Goal: Communication & Community: Answer question/provide support

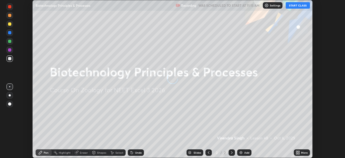
scroll to position [158, 345]
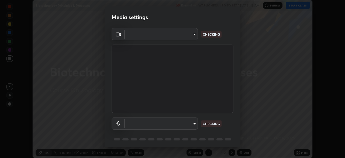
type input "b23672c371ae9b1e2d2e8c1262809c9406dc55f3a12da5c51b420c32c9b17bb4"
click at [193, 122] on body "Erase all Biotechnology Principles & Processes Recording WAS SCHEDULED TO START…" at bounding box center [172, 79] width 345 height 158
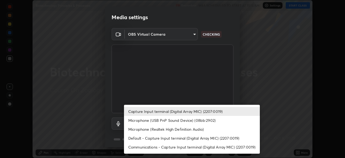
click at [155, 119] on li "Microphone (USB PnP Sound Device) (08bb:2902)" at bounding box center [192, 120] width 136 height 9
type input "c1c7301a6d99b2e8cdfee77d660f9409b46d3b59cb5505242b0161649aca45c8"
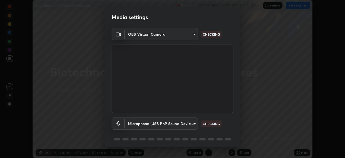
click at [154, 121] on li "Microphone (USB PnP Sound Device) (08bb:2902)" at bounding box center [175, 121] width 102 height 5
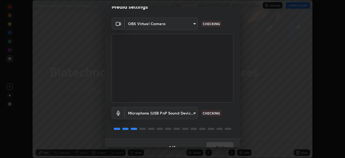
scroll to position [19, 0]
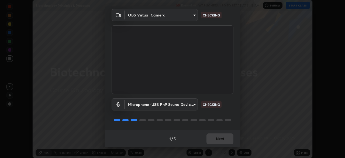
click at [193, 15] on body "Erase all Biotechnology Principles & Processes Recording WAS SCHEDULED TO START…" at bounding box center [172, 79] width 345 height 158
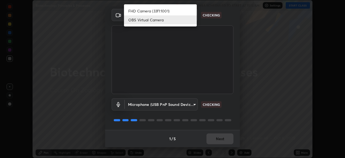
click at [160, 12] on li "FHD Camera (33f1:1001)" at bounding box center [160, 10] width 73 height 9
type input "f72059415656986e60aeb9a9d68e2152b50e8561c00ec3793330e7e265ff472e"
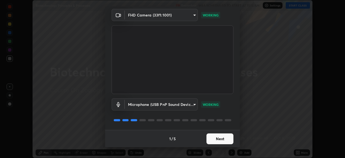
click at [194, 15] on body "Erase all Biotechnology Principles & Processes Recording WAS SCHEDULED TO START…" at bounding box center [172, 79] width 345 height 158
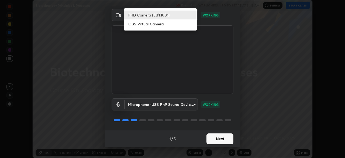
click at [215, 138] on div at bounding box center [172, 79] width 345 height 158
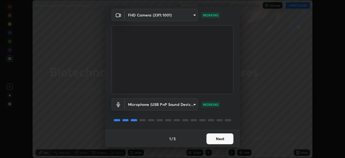
click at [217, 138] on button "Next" at bounding box center [220, 138] width 27 height 11
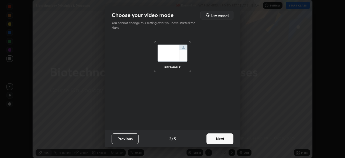
scroll to position [0, 0]
click at [219, 139] on button "Next" at bounding box center [220, 138] width 27 height 11
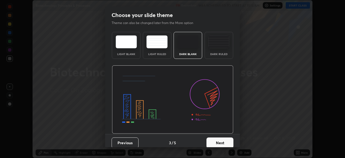
click at [221, 140] on button "Next" at bounding box center [220, 142] width 27 height 11
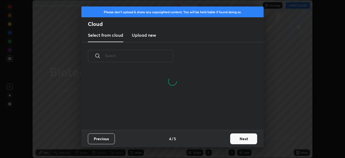
click at [234, 139] on button "Next" at bounding box center [243, 138] width 27 height 11
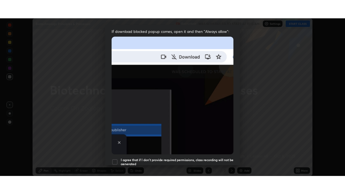
scroll to position [129, 0]
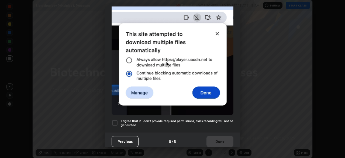
click at [114, 122] on div at bounding box center [115, 122] width 6 height 6
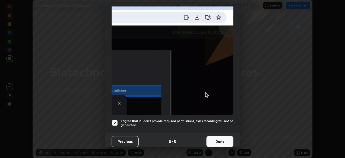
click at [214, 139] on button "Done" at bounding box center [220, 141] width 27 height 11
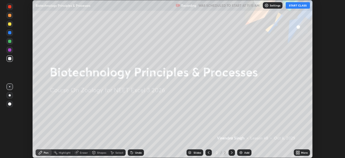
click at [298, 6] on button "START CLASS" at bounding box center [298, 5] width 24 height 6
click at [302, 150] on div "More" at bounding box center [302, 152] width 16 height 6
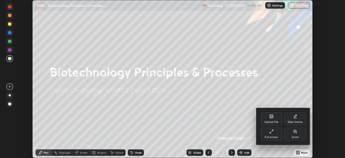
click at [274, 134] on div "Full screen" at bounding box center [272, 133] width 22 height 13
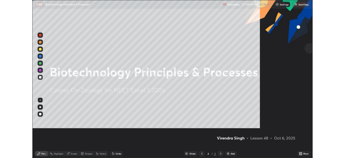
scroll to position [194, 345]
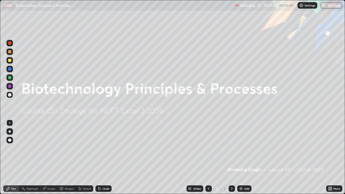
click at [244, 158] on div "Add" at bounding box center [246, 188] width 5 height 3
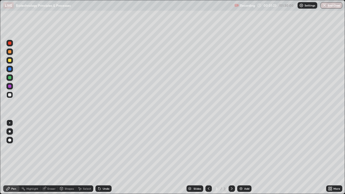
click at [12, 129] on div at bounding box center [9, 131] width 6 height 6
click at [10, 53] on div at bounding box center [9, 51] width 3 height 3
click at [10, 61] on div at bounding box center [9, 60] width 3 height 3
click at [11, 52] on div at bounding box center [9, 51] width 3 height 3
click at [9, 95] on div at bounding box center [9, 94] width 3 height 3
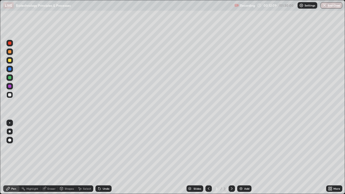
click at [10, 53] on div at bounding box center [9, 51] width 3 height 3
click at [11, 96] on div at bounding box center [9, 94] width 3 height 3
click at [103, 158] on div "Undo" at bounding box center [106, 188] width 7 height 3
click at [11, 52] on div at bounding box center [9, 51] width 3 height 3
click at [10, 94] on div at bounding box center [9, 94] width 3 height 3
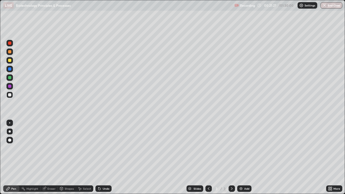
click at [246, 158] on div "Add" at bounding box center [246, 188] width 5 height 3
click at [9, 52] on div at bounding box center [9, 51] width 3 height 3
click at [10, 98] on div at bounding box center [9, 95] width 6 height 6
click at [207, 158] on div at bounding box center [209, 189] width 6 height 6
click at [231, 158] on icon at bounding box center [232, 189] width 4 height 4
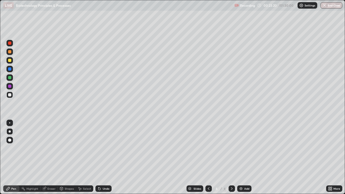
click at [99, 158] on icon at bounding box center [99, 189] width 2 height 2
click at [105, 158] on div "Undo" at bounding box center [106, 188] width 7 height 3
click at [8, 60] on div at bounding box center [9, 60] width 6 height 6
click at [12, 94] on div at bounding box center [9, 95] width 6 height 6
click at [241, 158] on img at bounding box center [241, 189] width 4 height 4
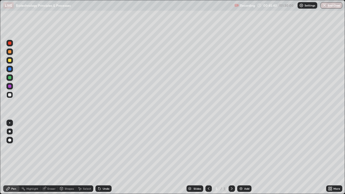
click at [103, 158] on div "Undo" at bounding box center [106, 188] width 7 height 3
click at [105, 158] on div "Undo" at bounding box center [106, 188] width 7 height 3
click at [103, 158] on div "Undo" at bounding box center [106, 188] width 7 height 3
click at [10, 61] on div at bounding box center [9, 60] width 3 height 3
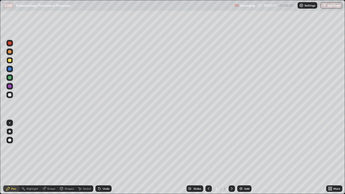
click at [103, 158] on div "Undo" at bounding box center [103, 189] width 16 height 6
click at [241, 158] on img at bounding box center [241, 189] width 4 height 4
click at [11, 52] on div at bounding box center [9, 51] width 3 height 3
click at [11, 62] on div at bounding box center [9, 60] width 6 height 6
click at [11, 78] on div at bounding box center [9, 77] width 3 height 3
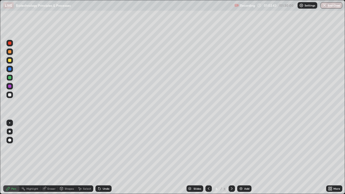
click at [10, 96] on div at bounding box center [9, 94] width 3 height 3
click at [105, 158] on div "Undo" at bounding box center [106, 188] width 7 height 3
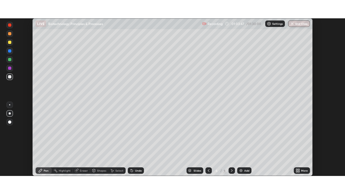
scroll to position [26816, 26629]
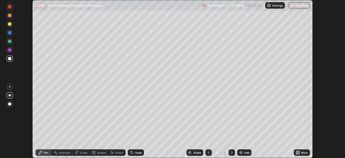
click at [297, 151] on icon at bounding box center [296, 151] width 1 height 1
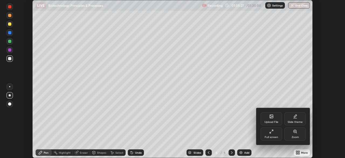
click at [268, 136] on div "Full screen" at bounding box center [271, 137] width 13 height 3
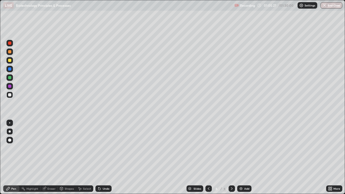
scroll to position [194, 345]
click at [240, 158] on div "Add" at bounding box center [244, 189] width 14 height 6
click at [11, 52] on div at bounding box center [9, 51] width 3 height 3
click at [11, 60] on div at bounding box center [9, 60] width 3 height 3
click at [9, 77] on div at bounding box center [9, 77] width 3 height 3
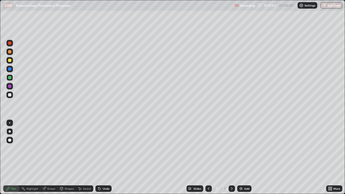
click at [9, 87] on div at bounding box center [9, 86] width 3 height 3
click at [65, 158] on div "Shapes" at bounding box center [67, 189] width 18 height 6
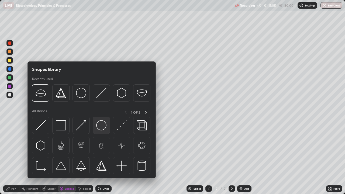
click at [101, 127] on img at bounding box center [101, 125] width 10 height 10
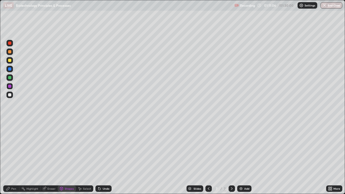
click at [73, 158] on div "Shapes" at bounding box center [67, 189] width 18 height 6
click at [12, 158] on div "Pen" at bounding box center [13, 188] width 5 height 3
click at [10, 142] on div at bounding box center [9, 140] width 6 height 6
click at [69, 158] on div "Shapes" at bounding box center [67, 189] width 18 height 6
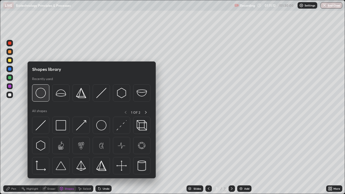
click at [40, 98] on img at bounding box center [41, 93] width 10 height 10
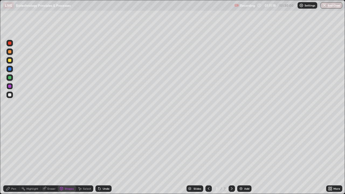
click at [17, 158] on div "Pen" at bounding box center [11, 189] width 16 height 6
click at [12, 131] on div at bounding box center [9, 131] width 6 height 6
click at [11, 62] on div at bounding box center [9, 60] width 3 height 3
click at [11, 87] on div at bounding box center [9, 86] width 3 height 3
click at [66, 158] on div "Shapes" at bounding box center [69, 188] width 9 height 3
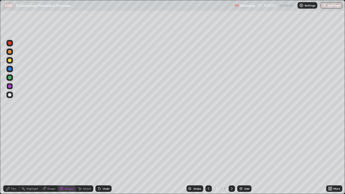
click at [18, 158] on div "Pen" at bounding box center [11, 189] width 16 height 6
click at [11, 61] on div at bounding box center [9, 60] width 3 height 3
click at [11, 53] on div at bounding box center [9, 52] width 6 height 6
click at [51, 158] on div "Eraser" at bounding box center [51, 188] width 8 height 3
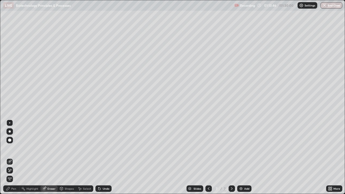
click at [15, 158] on div "Pen" at bounding box center [13, 188] width 5 height 3
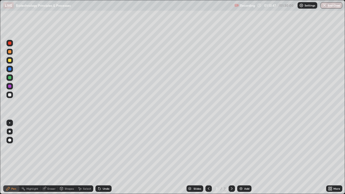
click at [10, 63] on div at bounding box center [9, 60] width 6 height 6
click at [12, 84] on div at bounding box center [9, 86] width 6 height 6
click at [87, 158] on div "Select" at bounding box center [87, 188] width 8 height 3
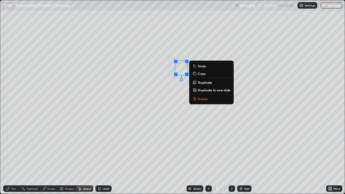
click at [202, 82] on p "Duplicate" at bounding box center [205, 82] width 14 height 4
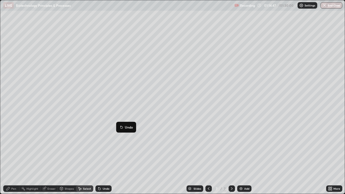
click at [93, 146] on div "0 ° Undo Copy Duplicate Duplicate to new slide Delete" at bounding box center [172, 97] width 345 height 194
click at [15, 158] on div "Pen" at bounding box center [11, 188] width 16 height 11
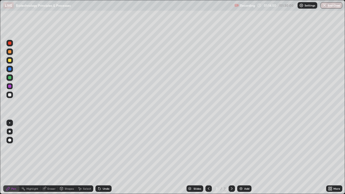
click at [10, 76] on div at bounding box center [9, 77] width 3 height 3
click at [84, 158] on div "Select" at bounding box center [87, 188] width 8 height 3
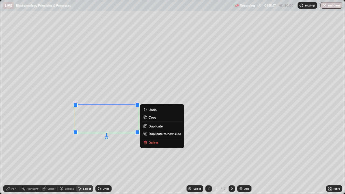
click at [154, 126] on p "Duplicate" at bounding box center [156, 126] width 14 height 4
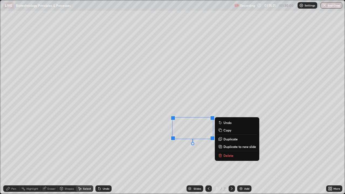
click at [226, 139] on p "Duplicate" at bounding box center [231, 139] width 14 height 4
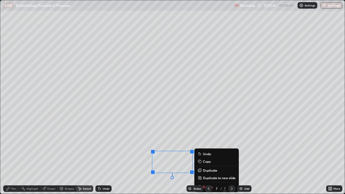
click at [123, 158] on div "0 ° Undo Copy Duplicate Duplicate to new slide Delete" at bounding box center [172, 97] width 345 height 194
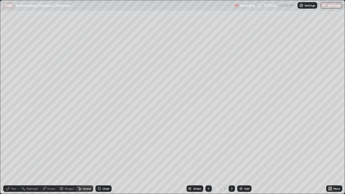
click at [15, 158] on div "Pen" at bounding box center [11, 189] width 16 height 6
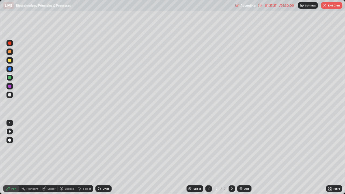
click at [329, 7] on button "End Class" at bounding box center [331, 5] width 21 height 6
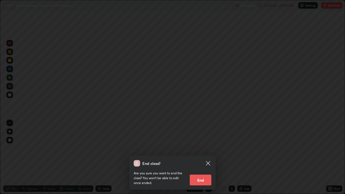
click at [200, 158] on button "End" at bounding box center [201, 180] width 22 height 11
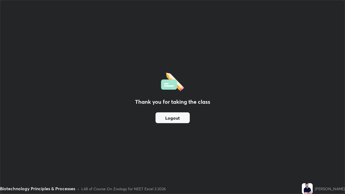
click at [183, 117] on button "Logout" at bounding box center [173, 117] width 34 height 11
